Goal: Transaction & Acquisition: Purchase product/service

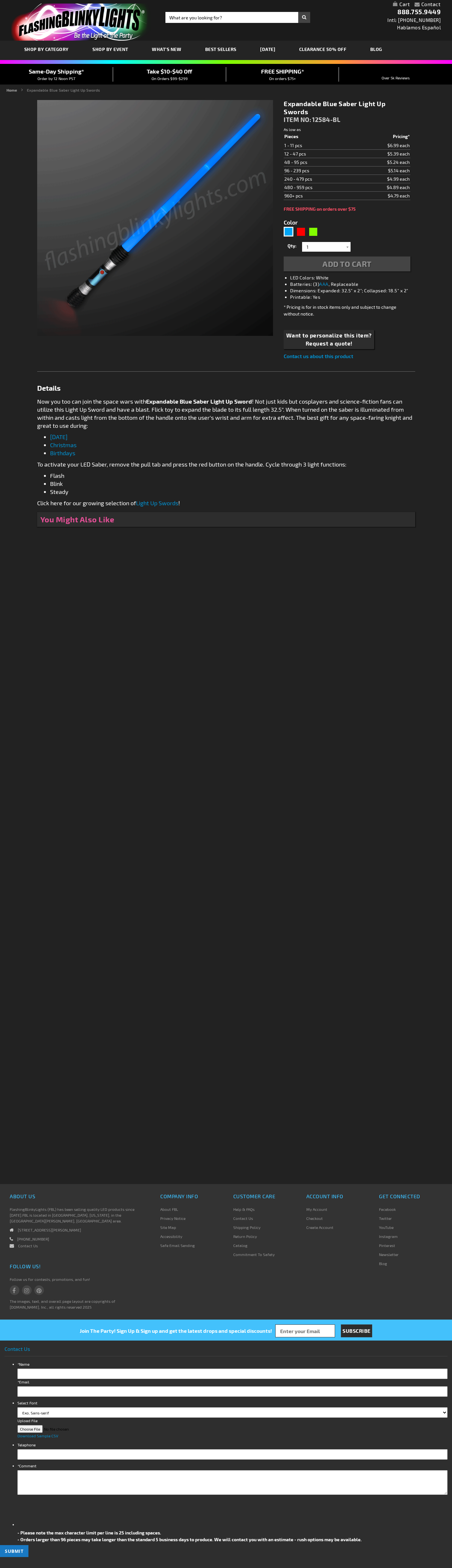
type input "5629"
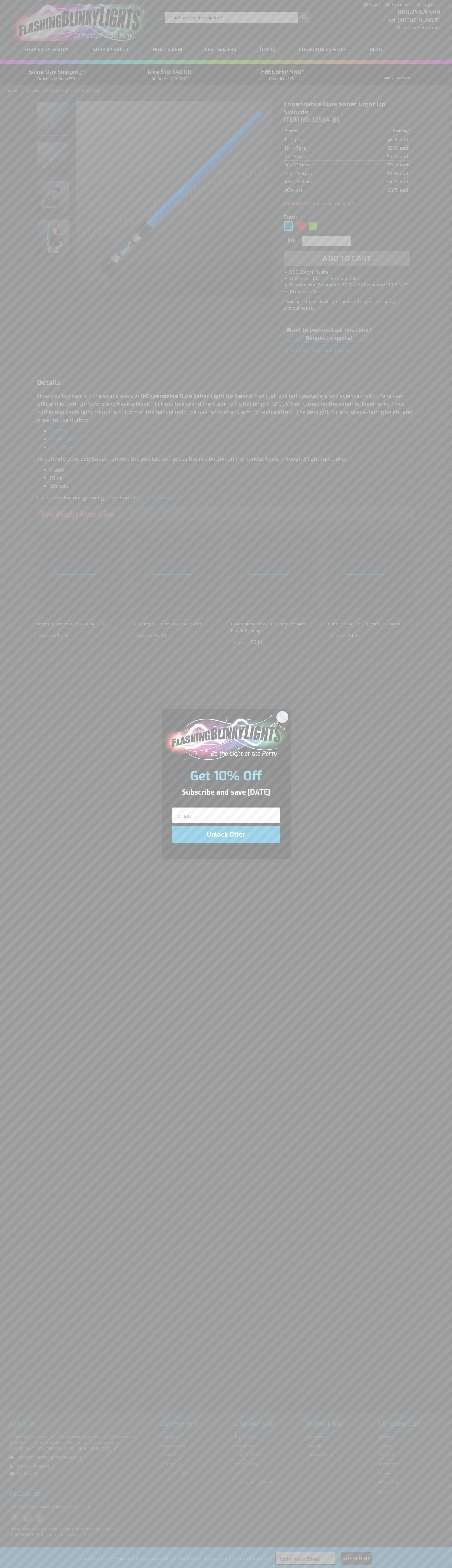
click at [282, 716] on icon "Close dialog" at bounding box center [281, 716] width 4 height 4
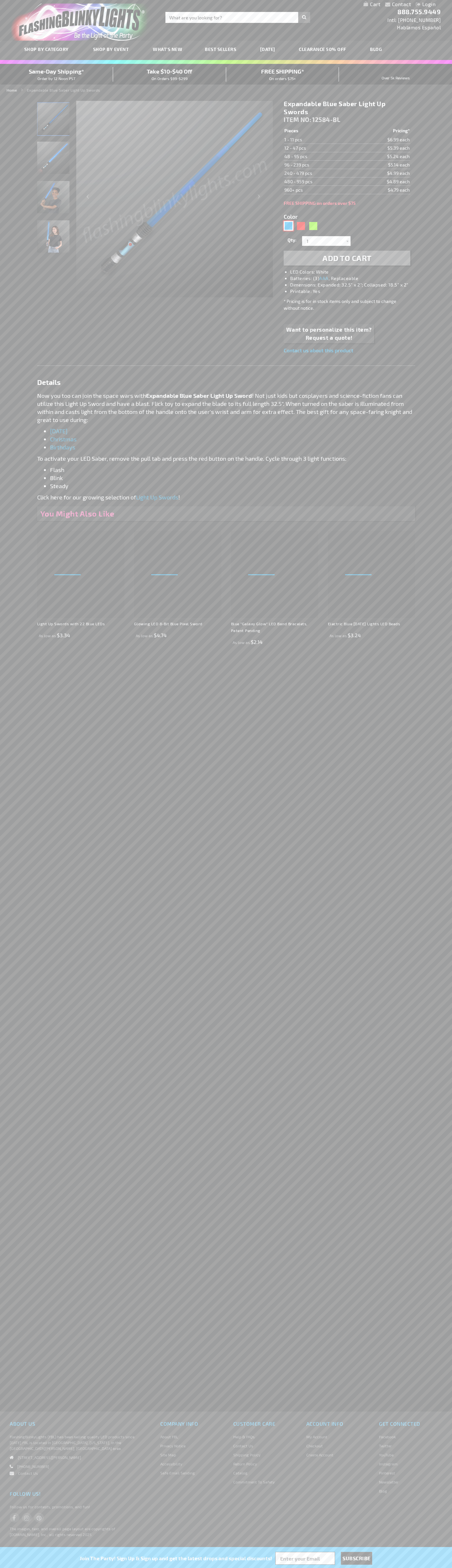
click at [288, 226] on div "Blue" at bounding box center [288, 226] width 10 height 10
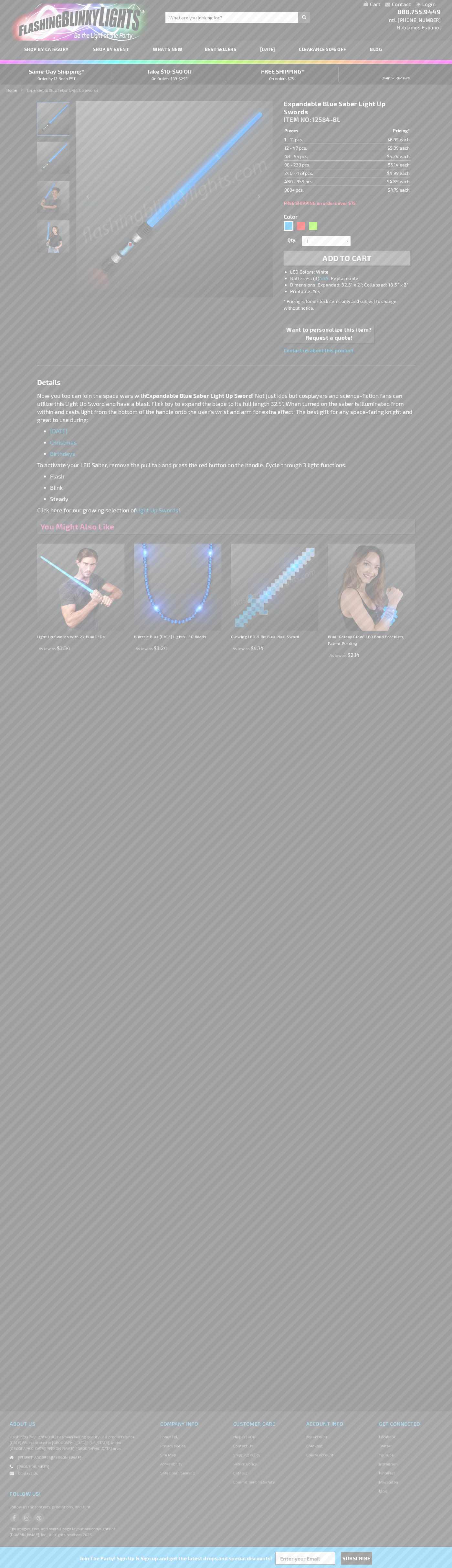
click at [347, 258] on span "Add to Cart" at bounding box center [347, 257] width 49 height 9
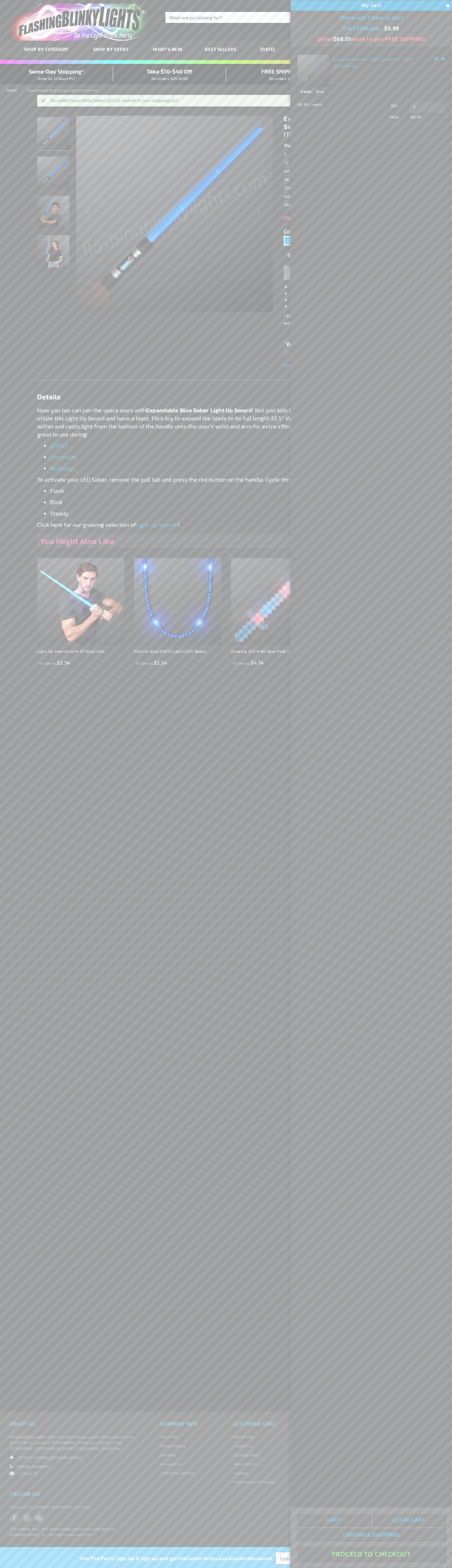
click at [371, 1554] on button "Proceed To Checkout" at bounding box center [371, 1554] width 148 height 15
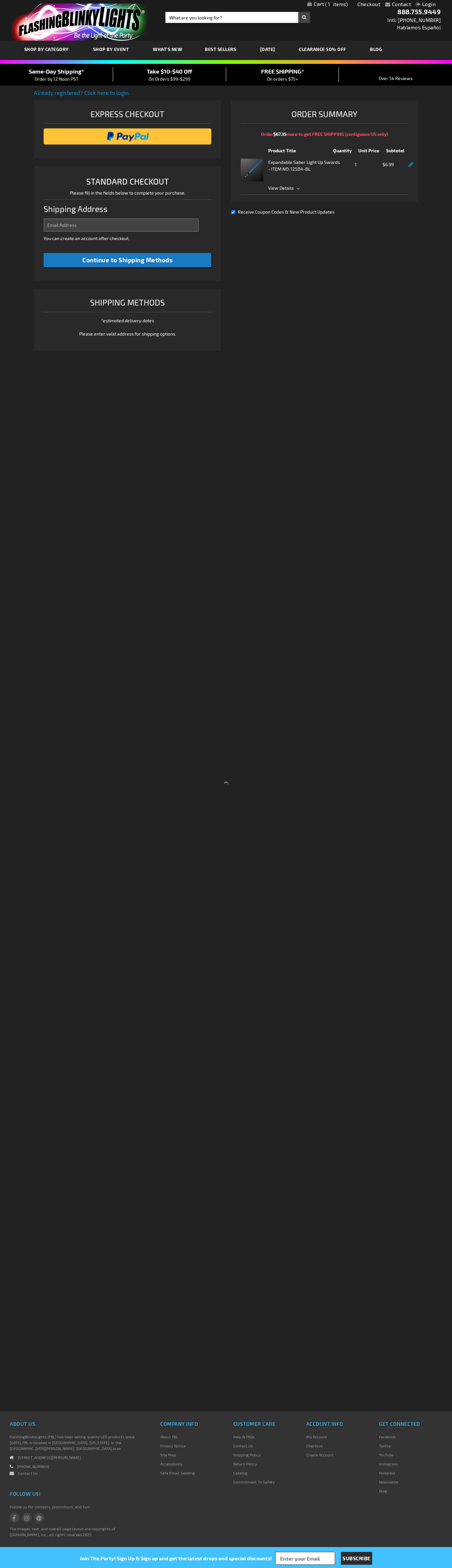
select select "US"
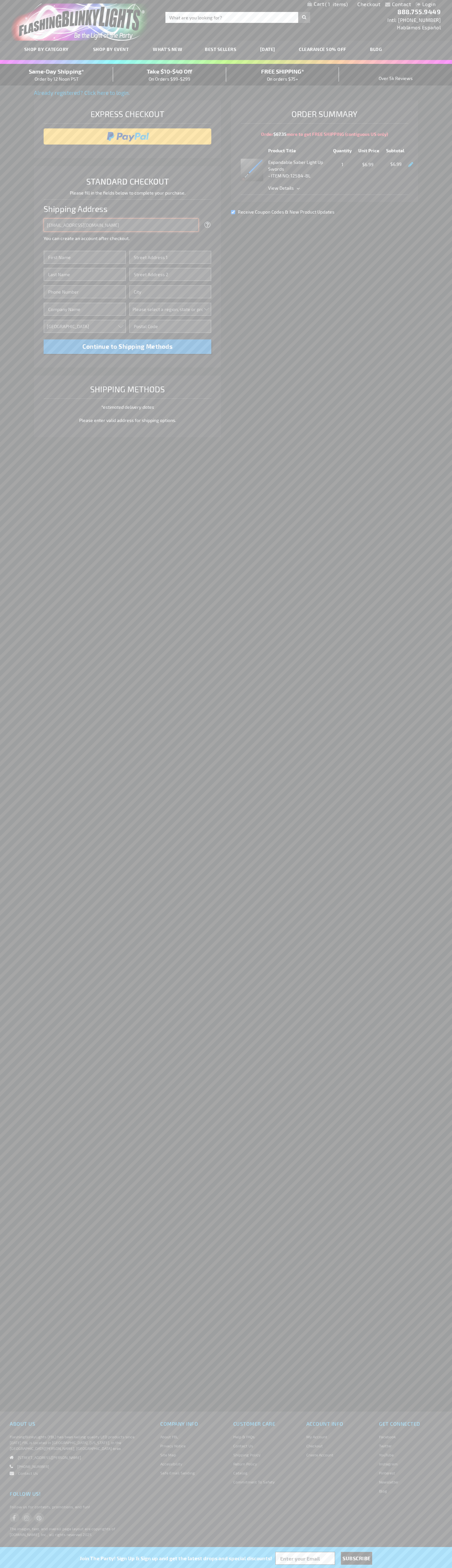
type input "johnsmith005@storebotmail.joonix.net"
type input "John"
type input "651 N. 34th Str."
type input "First floor"
type input "seattle"
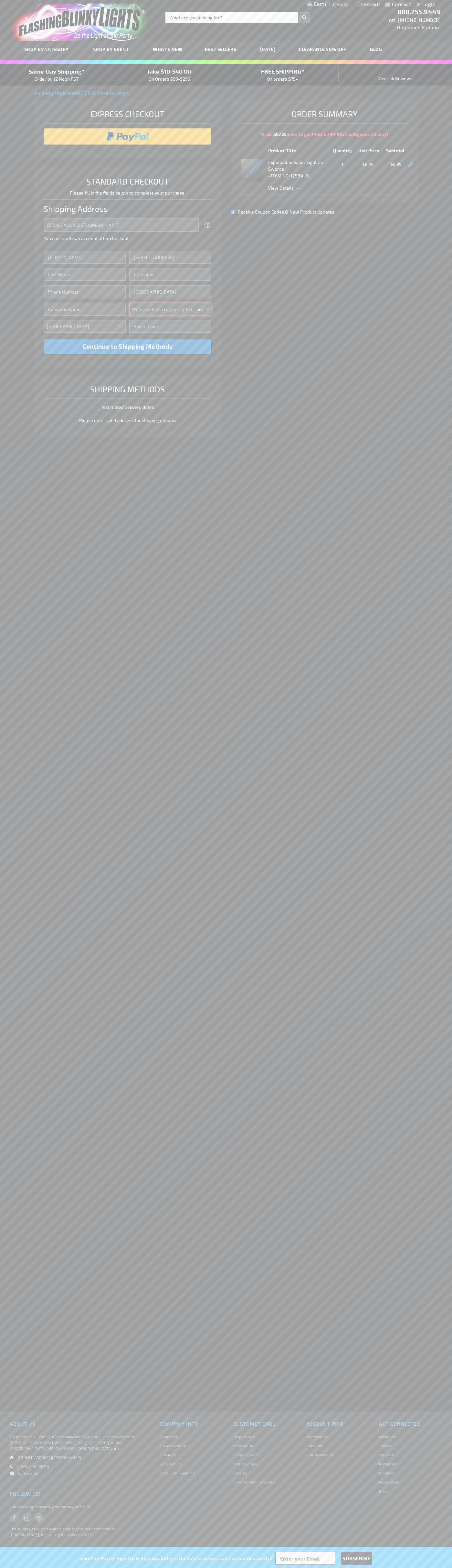
select select "62"
type input "98103"
type input "Smith"
type input "6502530000"
type input "John Smith"
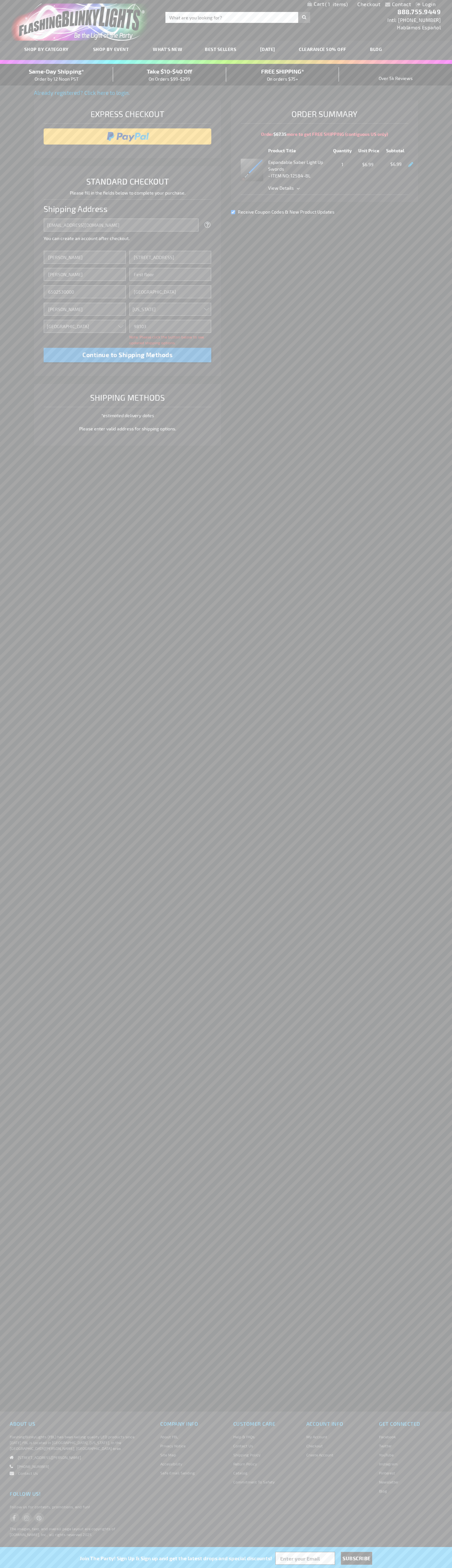
click at [57, 75] on div "Same-Day Shipping* Order by 12 Noon PST" at bounding box center [57, 74] width 113 height 15
click at [127, 136] on input "image" at bounding box center [127, 136] width 161 height 13
